Goal: Task Accomplishment & Management: Use online tool/utility

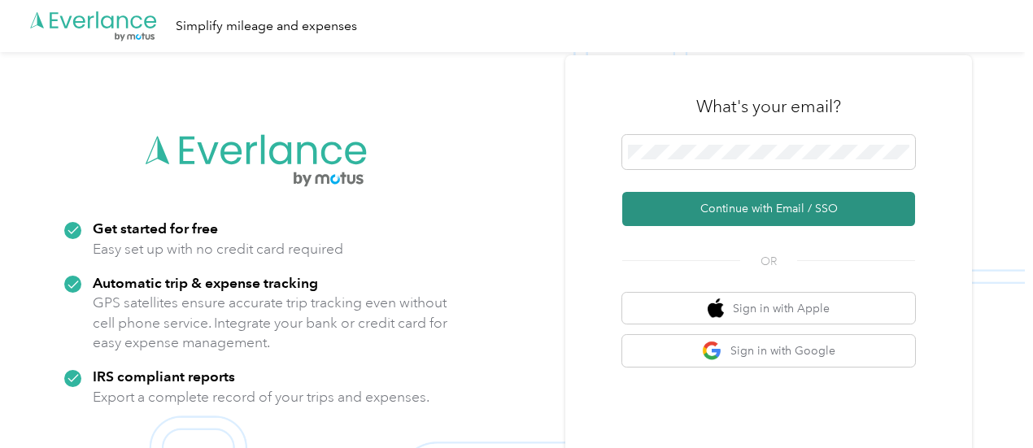
click at [783, 209] on button "Continue with Email / SSO" at bounding box center [768, 209] width 293 height 34
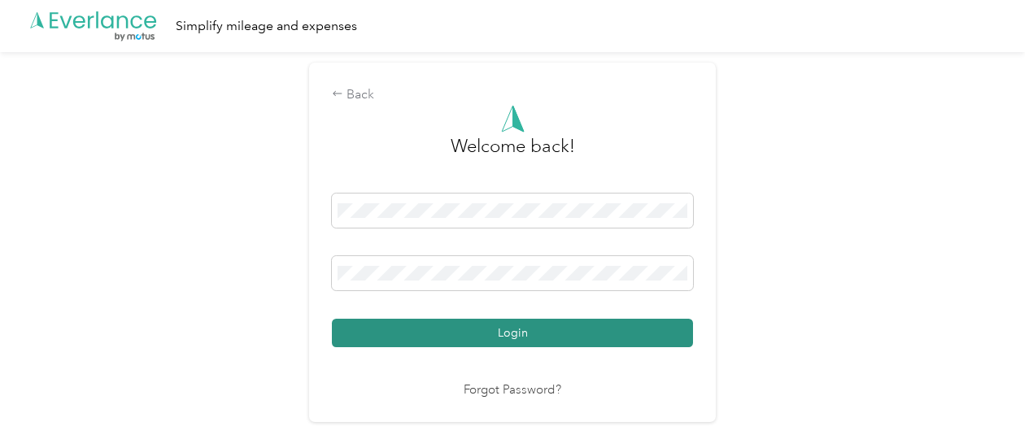
click at [517, 329] on button "Login" at bounding box center [512, 333] width 361 height 28
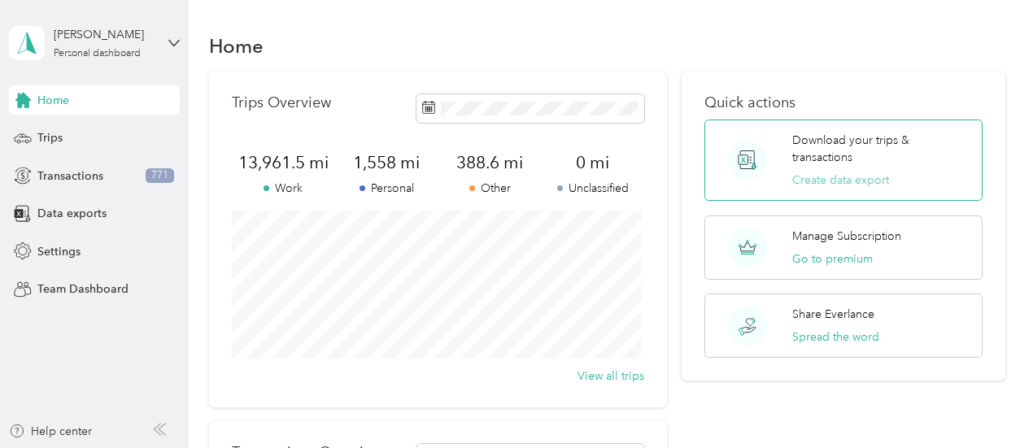
click at [826, 178] on button "Create data export" at bounding box center [840, 180] width 97 height 17
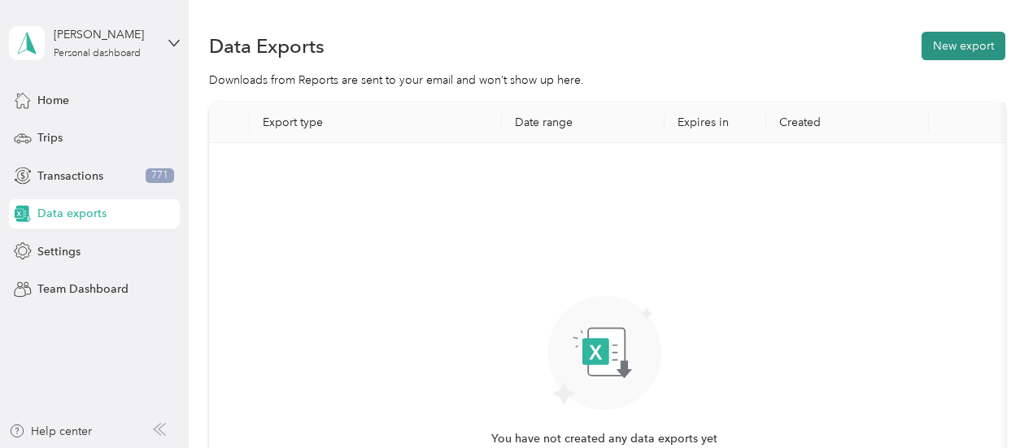
click at [944, 48] on button "New export" at bounding box center [964, 46] width 84 height 28
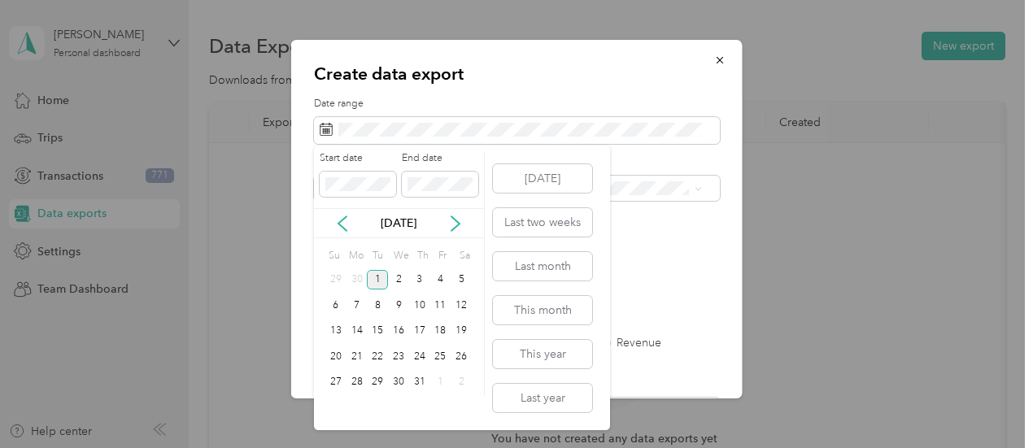
click at [375, 277] on div "1" at bounding box center [377, 280] width 21 height 20
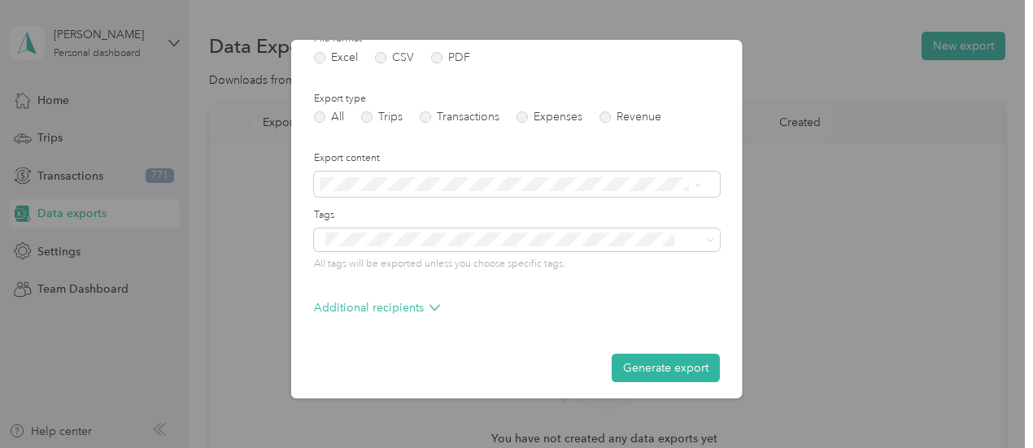
scroll to position [233, 0]
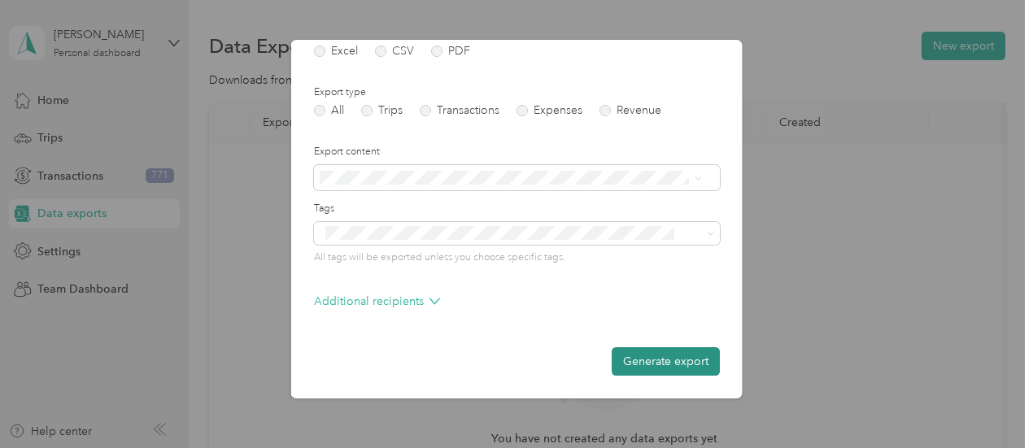
click at [639, 359] on button "Generate export" at bounding box center [666, 361] width 108 height 28
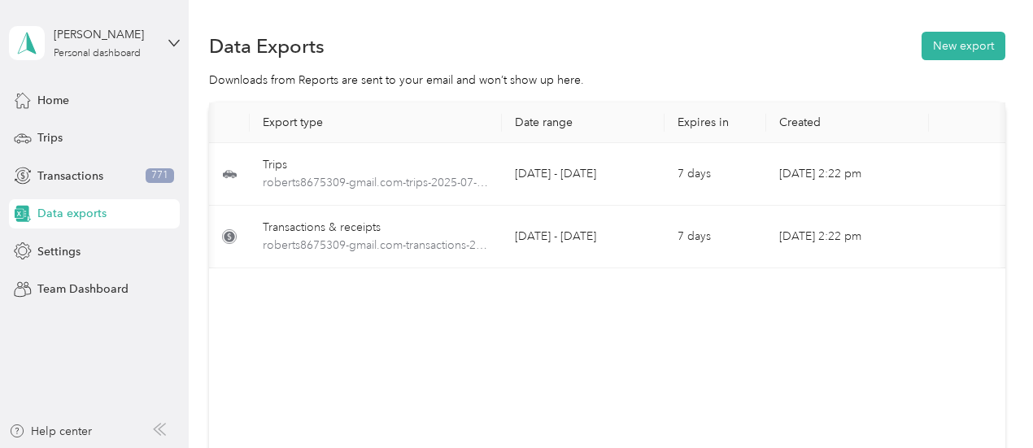
scroll to position [0, 91]
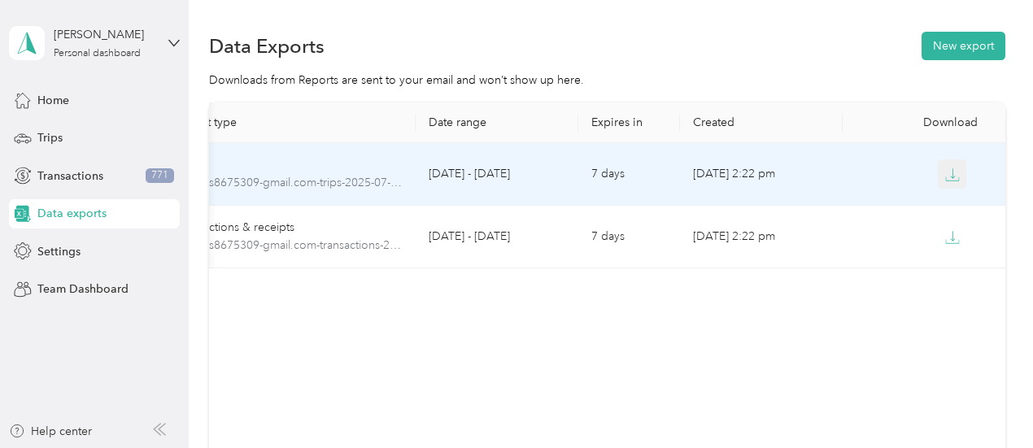
click at [946, 168] on icon "button" at bounding box center [952, 175] width 15 height 15
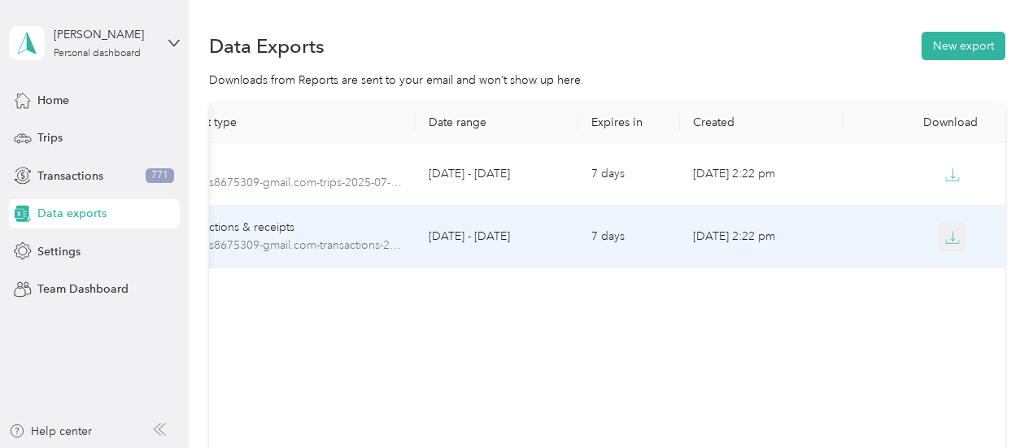
click at [952, 238] on icon "button" at bounding box center [952, 237] width 15 height 15
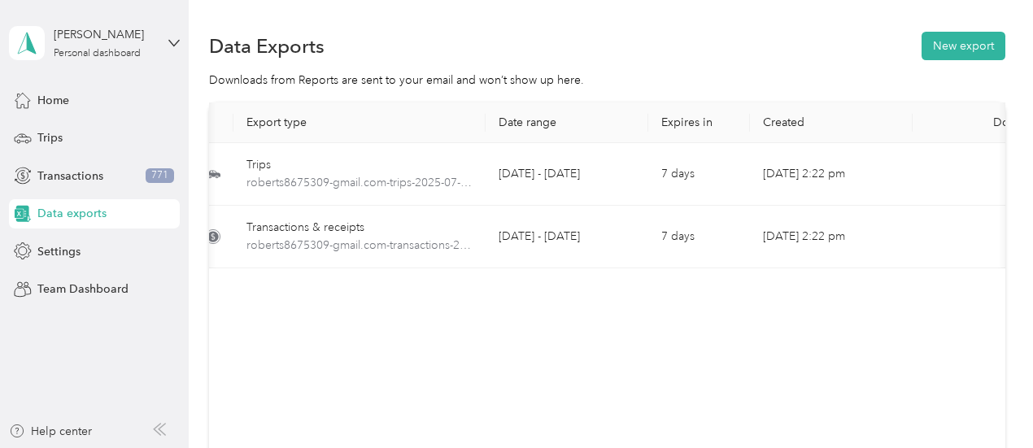
scroll to position [0, 0]
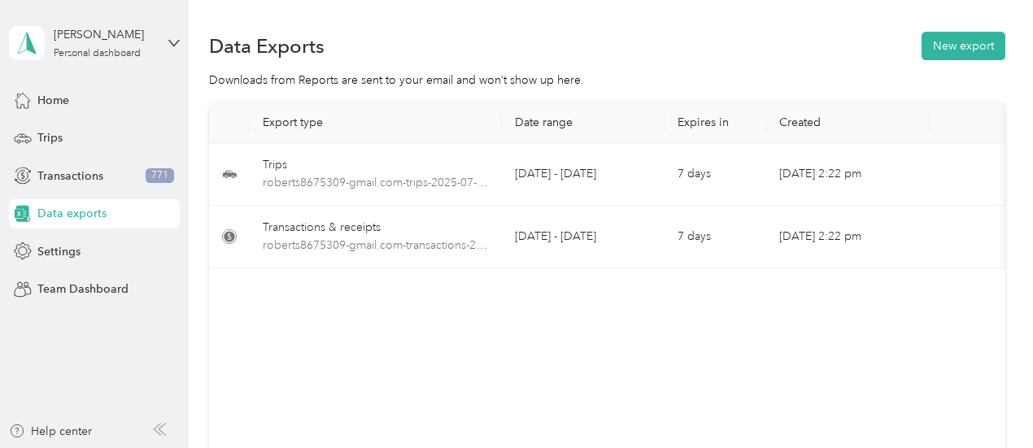
click at [463, 342] on div "Export type Date range Expires in Created Download Trips roberts8675309-gmail.c…" at bounding box center [607, 282] width 796 height 359
